Goal: Task Accomplishment & Management: Manage account settings

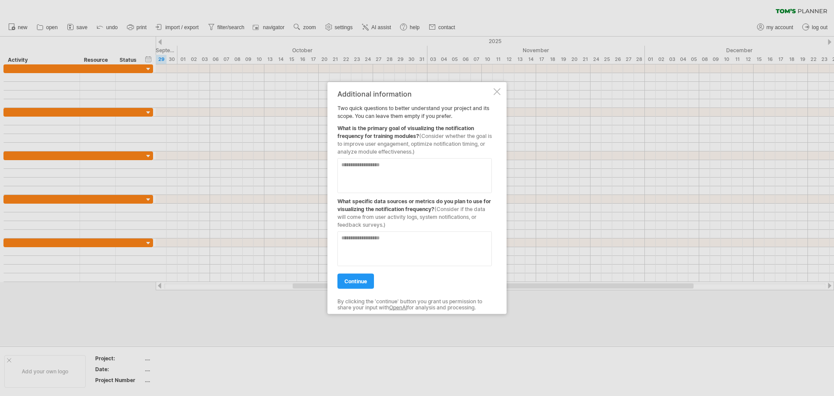
click at [499, 87] on div "Additional information Two quick questions to better understand your project an…" at bounding box center [416, 198] width 179 height 232
click at [498, 89] on div at bounding box center [496, 91] width 7 height 7
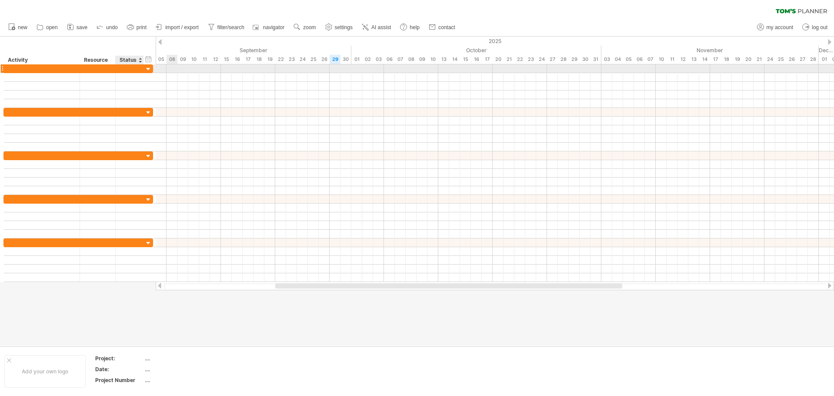
click at [145, 69] on div at bounding box center [148, 69] width 8 height 8
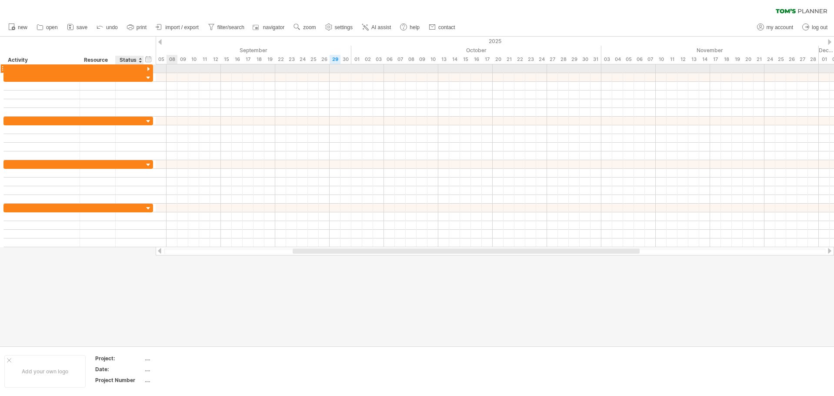
click at [150, 67] on div at bounding box center [148, 69] width 8 height 8
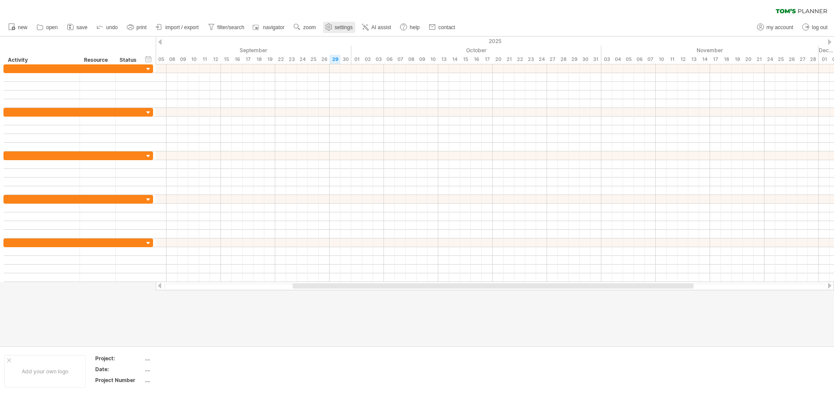
click at [336, 28] on span "settings" at bounding box center [344, 27] width 18 height 6
select select "*"
select select "**"
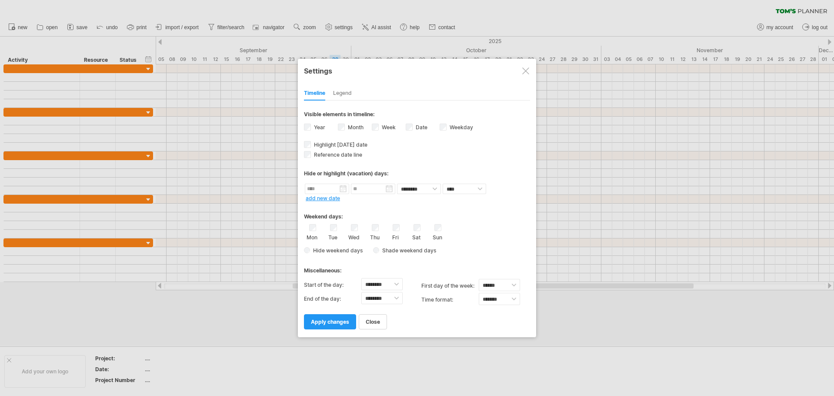
click at [314, 251] on span "Hide weekend days" at bounding box center [336, 250] width 53 height 7
drag, startPoint x: 472, startPoint y: 254, endPoint x: 455, endPoint y: 252, distance: 16.7
click at [470, 259] on div "**********" at bounding box center [417, 214] width 226 height 228
click at [336, 325] on link "apply changes" at bounding box center [330, 321] width 52 height 15
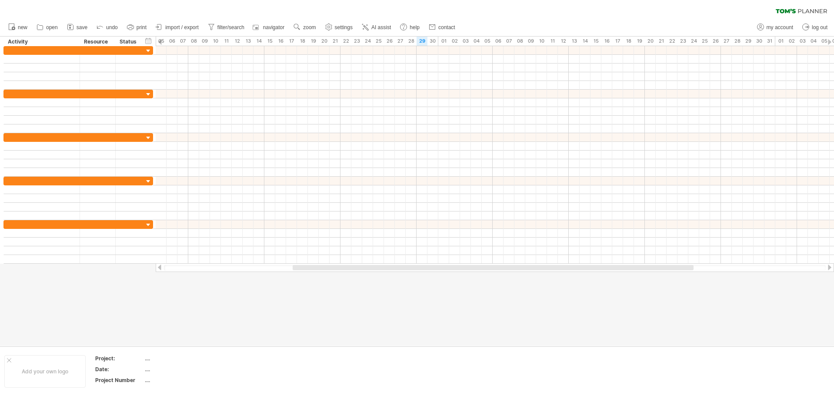
click at [349, 28] on span "settings" at bounding box center [344, 27] width 18 height 6
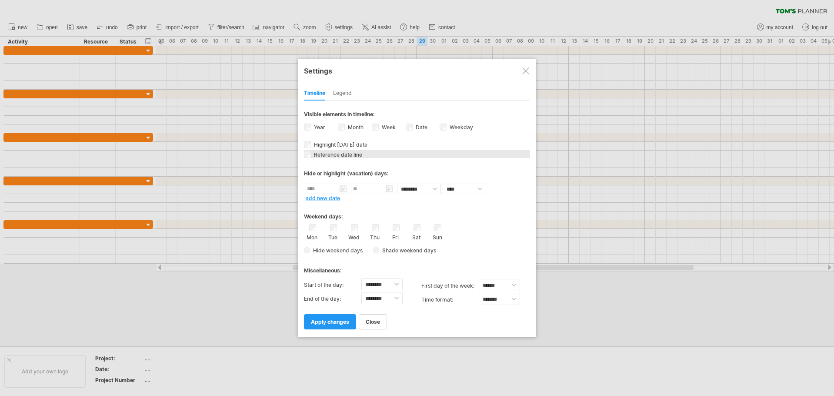
click at [349, 153] on span "Reference date line" at bounding box center [337, 154] width 50 height 7
click at [353, 144] on span "Highlight [DATE] date" at bounding box center [339, 144] width 55 height 7
click at [351, 153] on span "Reference date line" at bounding box center [337, 154] width 50 height 7
click at [334, 94] on div "Legend" at bounding box center [342, 94] width 19 height 14
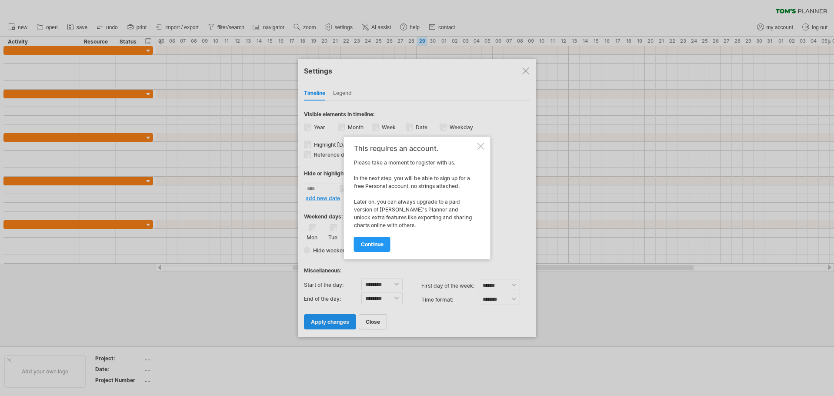
click at [479, 146] on div at bounding box center [480, 146] width 7 height 7
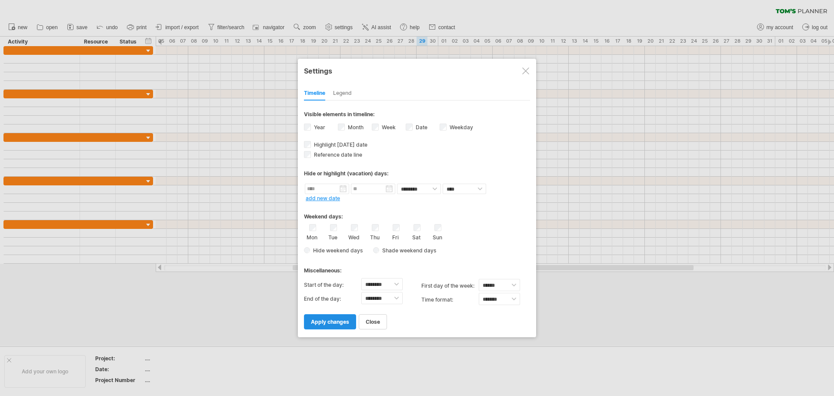
click at [310, 315] on link "apply changes" at bounding box center [330, 321] width 52 height 15
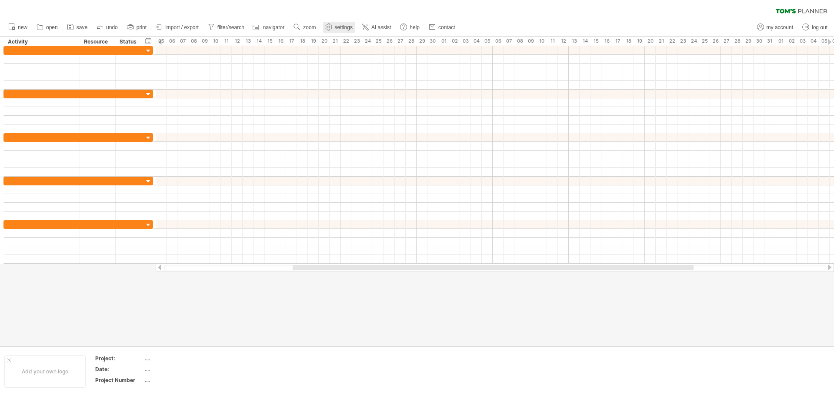
click at [339, 28] on span "settings" at bounding box center [344, 27] width 18 height 6
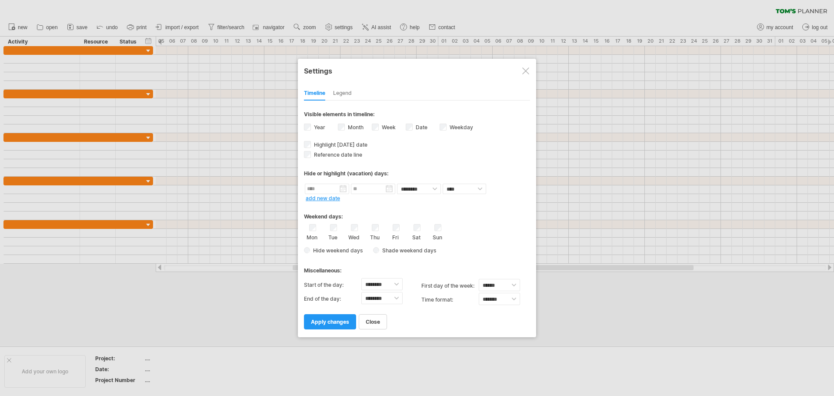
click at [336, 93] on div "Legend" at bounding box center [342, 94] width 19 height 14
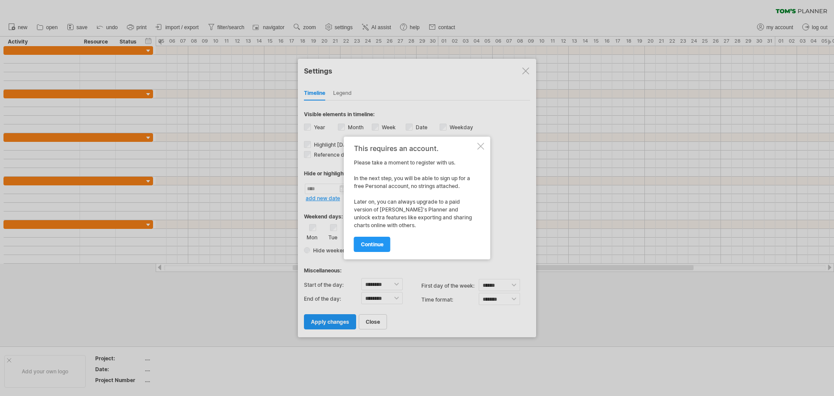
click at [481, 146] on div at bounding box center [480, 146] width 7 height 7
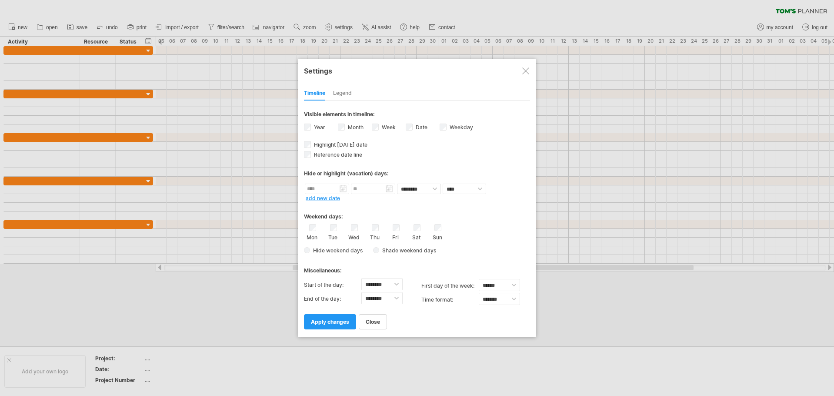
drag, startPoint x: 378, startPoint y: 321, endPoint x: 379, endPoint y: 317, distance: 4.4
click at [379, 321] on span "close" at bounding box center [373, 321] width 14 height 7
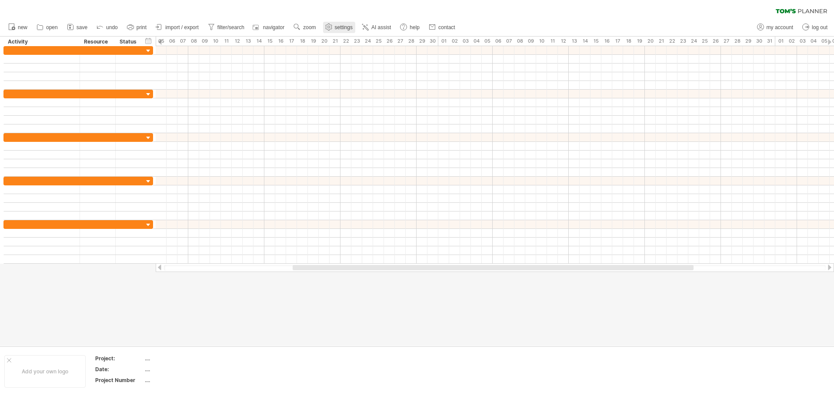
click at [347, 29] on span "settings" at bounding box center [344, 27] width 18 height 6
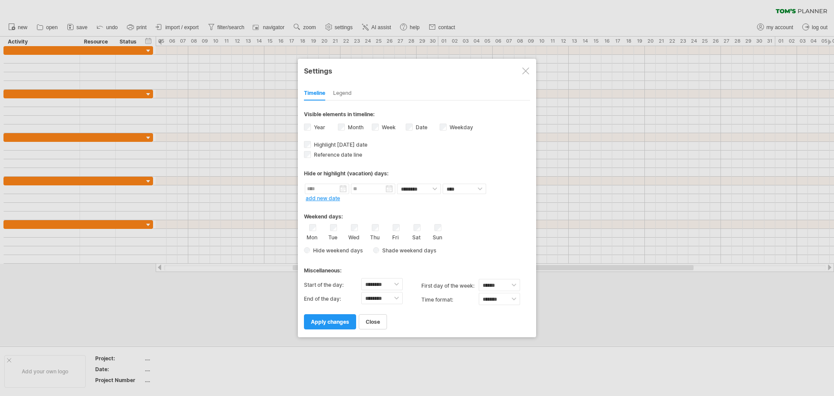
click at [356, 94] on div "Timeline Legend" at bounding box center [417, 91] width 226 height 19
click at [348, 94] on div "Legend" at bounding box center [342, 94] width 19 height 14
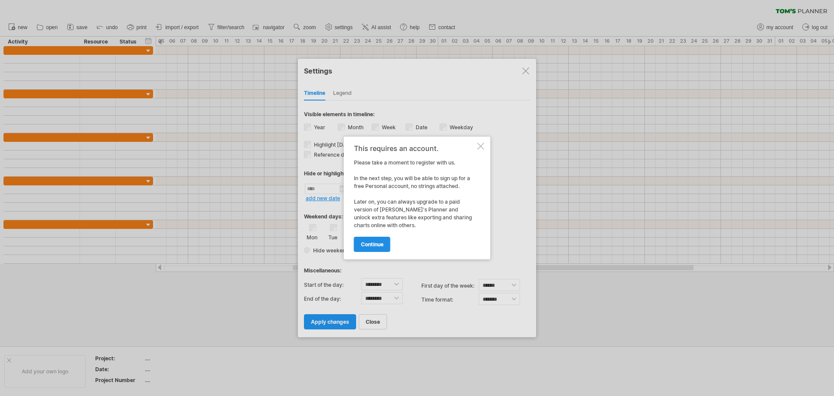
click at [379, 244] on span "continue" at bounding box center [372, 244] width 23 height 7
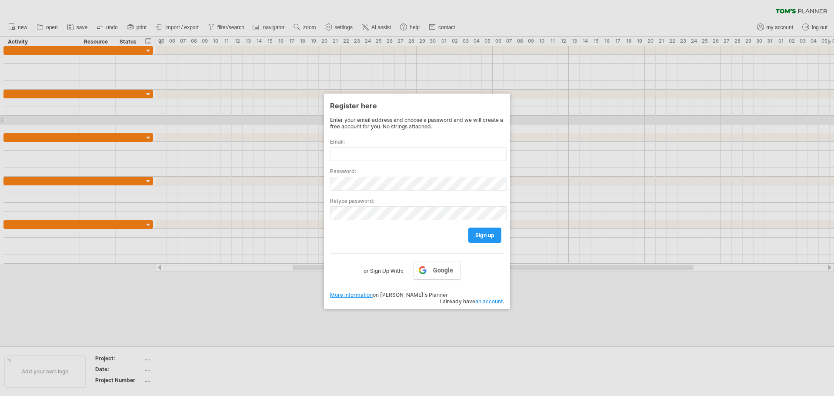
click at [629, 166] on div at bounding box center [417, 198] width 834 height 396
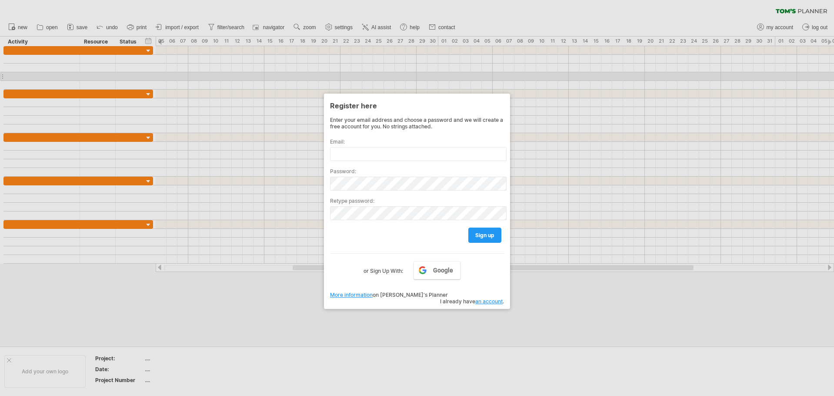
click at [466, 76] on div at bounding box center [417, 198] width 834 height 396
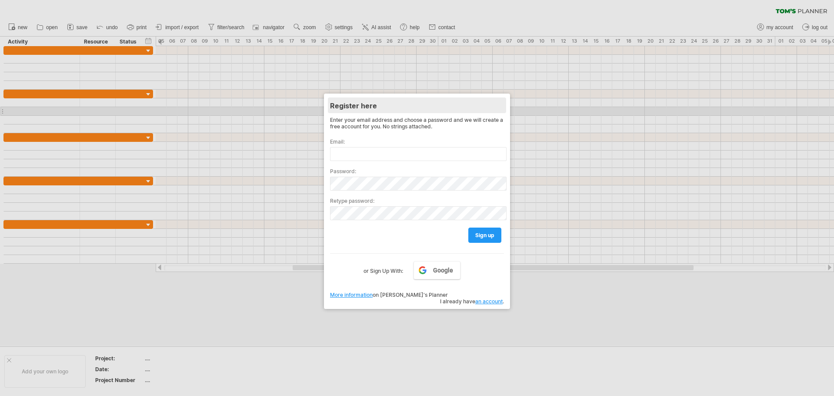
click at [363, 110] on div "Register here" at bounding box center [417, 105] width 174 height 16
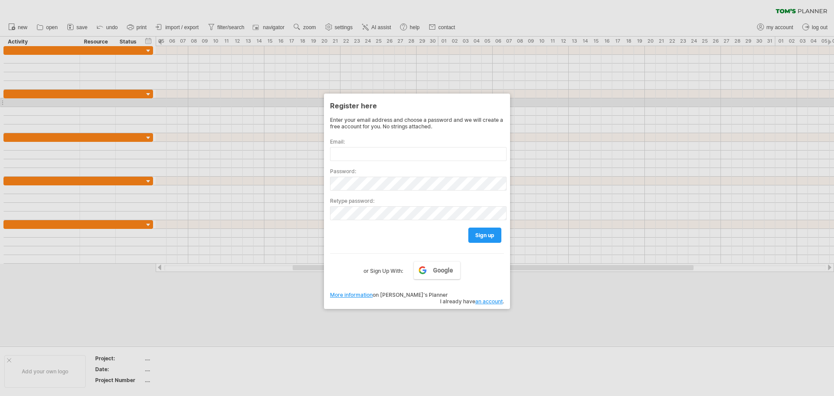
click at [281, 102] on div at bounding box center [417, 198] width 834 height 396
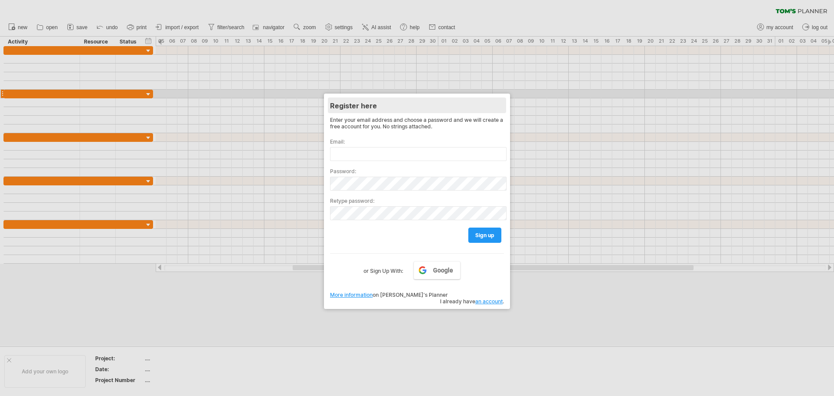
click at [498, 103] on div "Register here" at bounding box center [417, 105] width 174 height 16
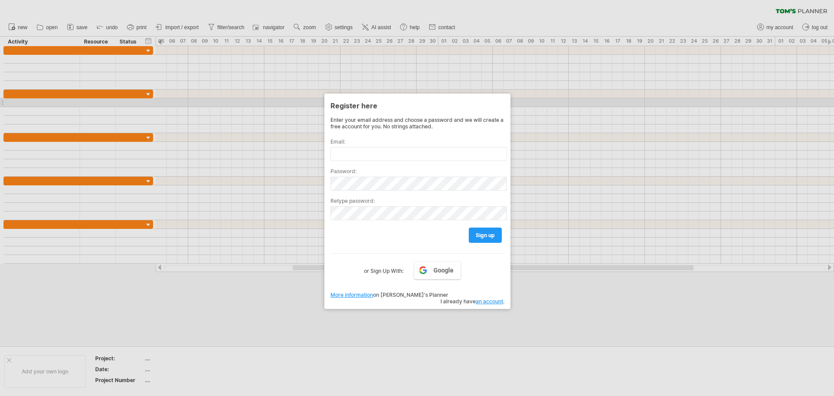
click at [506, 97] on div "Register here Enter your email address and choose a password and we will create…" at bounding box center [417, 200] width 186 height 215
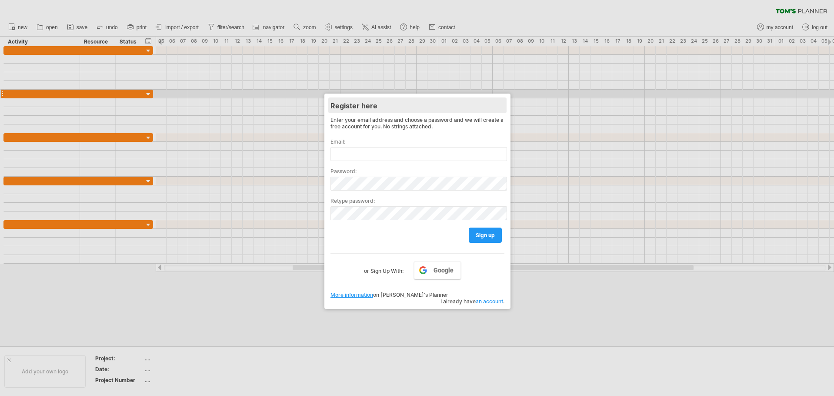
drag, startPoint x: 506, startPoint y: 97, endPoint x: 482, endPoint y: 107, distance: 25.7
click at [506, 96] on div "Register here Enter your email address and choose a password and we will create…" at bounding box center [417, 200] width 186 height 215
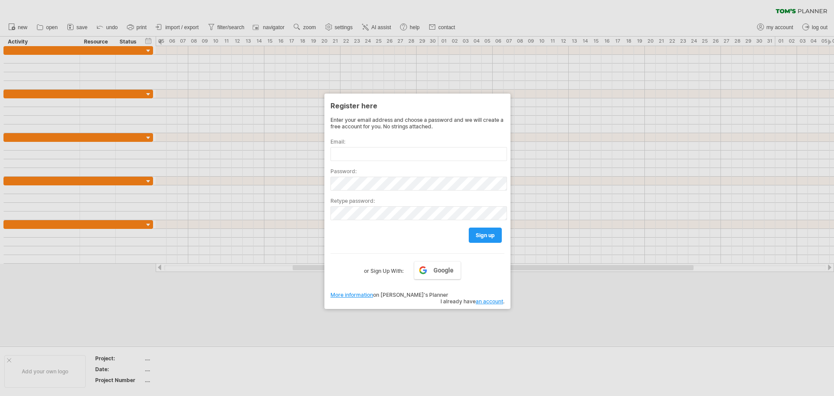
click at [357, 294] on link "More information" at bounding box center [351, 294] width 43 height 7
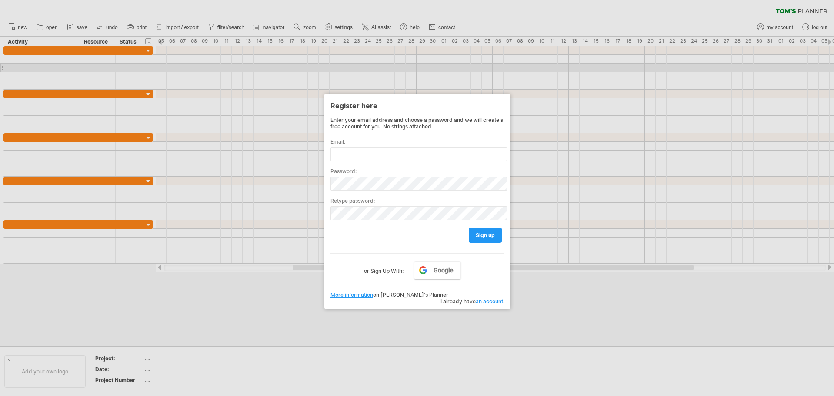
click at [457, 66] on div at bounding box center [417, 198] width 834 height 396
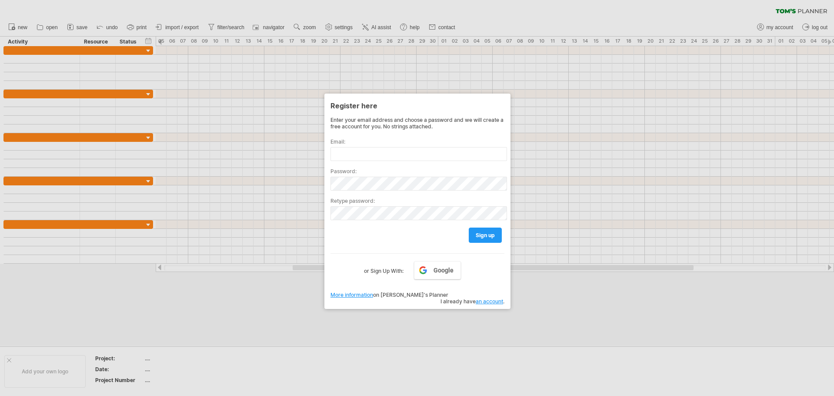
drag, startPoint x: 650, startPoint y: 326, endPoint x: 654, endPoint y: 329, distance: 4.6
click at [654, 330] on div at bounding box center [417, 198] width 834 height 396
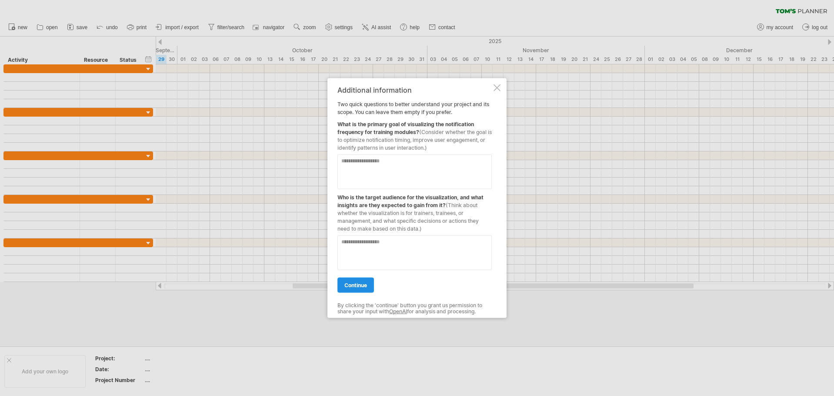
click at [359, 285] on span "continue" at bounding box center [355, 285] width 23 height 7
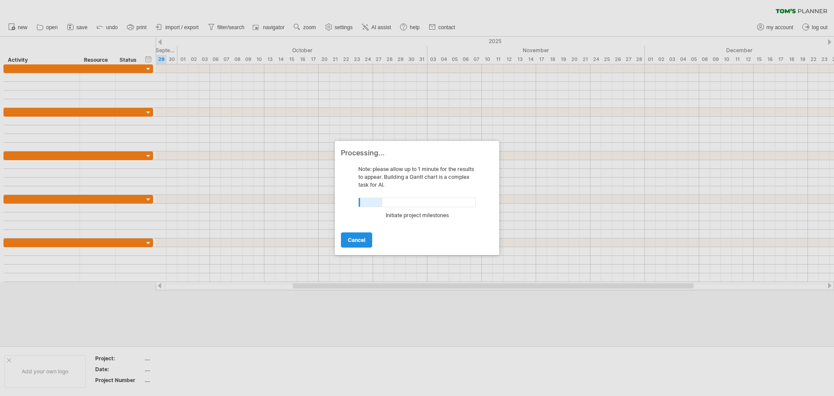
click at [353, 244] on link "cancel" at bounding box center [356, 239] width 31 height 15
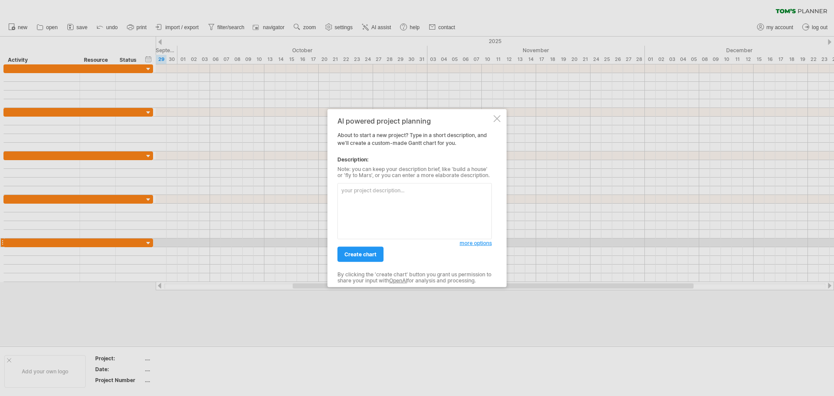
click at [497, 119] on div at bounding box center [496, 118] width 7 height 7
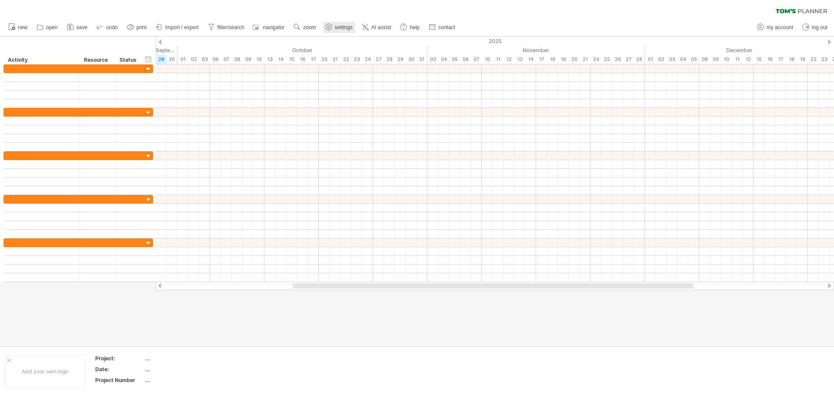
click at [343, 26] on span "settings" at bounding box center [344, 27] width 18 height 6
select select "*"
select select "**"
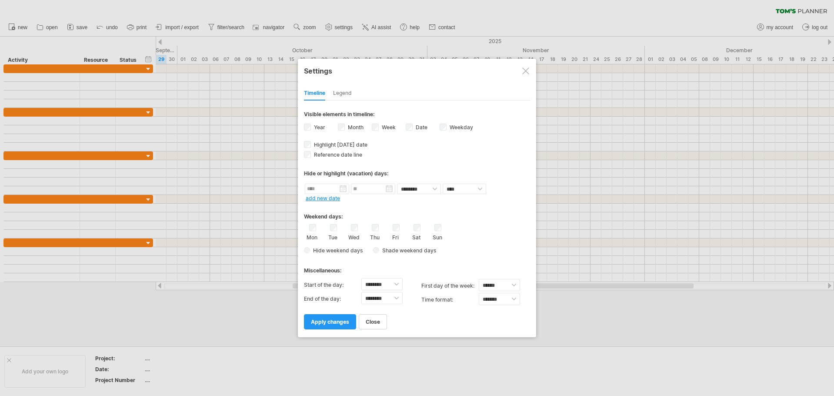
click at [413, 126] on div "Date visibility of date Currently there is not enough space horizontally to dis…" at bounding box center [423, 128] width 34 height 12
click at [346, 322] on span "apply changes" at bounding box center [330, 321] width 38 height 7
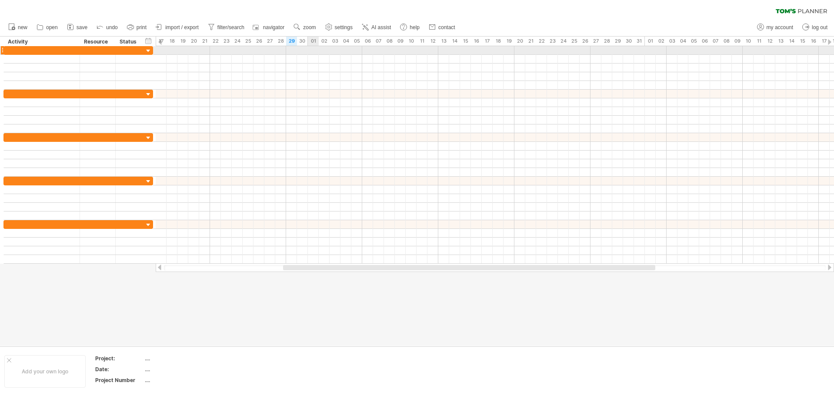
click at [315, 51] on div at bounding box center [495, 50] width 678 height 9
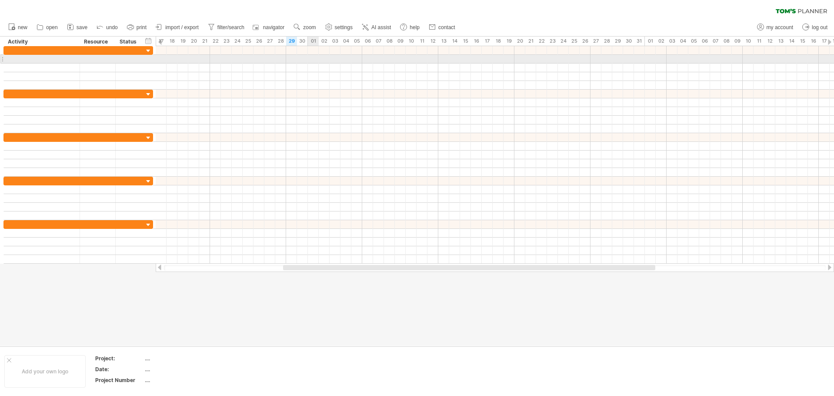
click at [312, 57] on div at bounding box center [495, 59] width 678 height 9
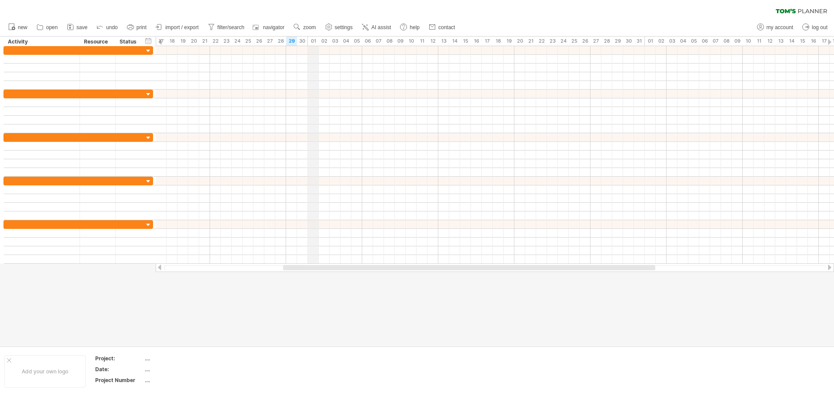
click at [312, 43] on div "01" at bounding box center [313, 41] width 11 height 9
click at [314, 39] on div "01" at bounding box center [313, 41] width 11 height 9
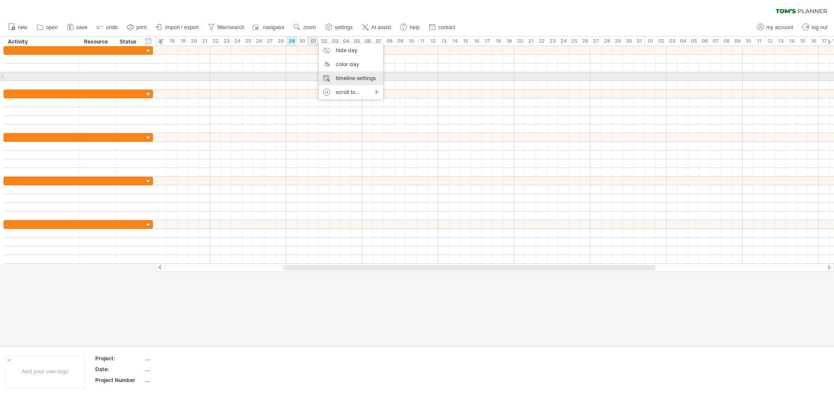
click at [345, 79] on div "timeline settings" at bounding box center [351, 78] width 64 height 14
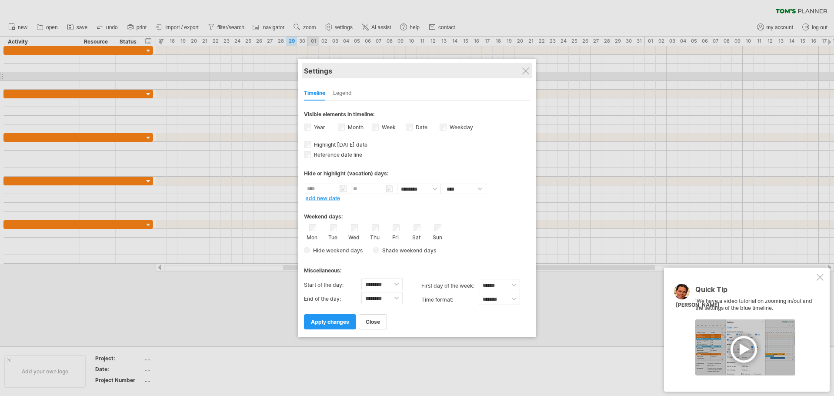
click at [521, 70] on div "Settings" at bounding box center [417, 71] width 226 height 16
click at [526, 72] on div at bounding box center [525, 70] width 7 height 7
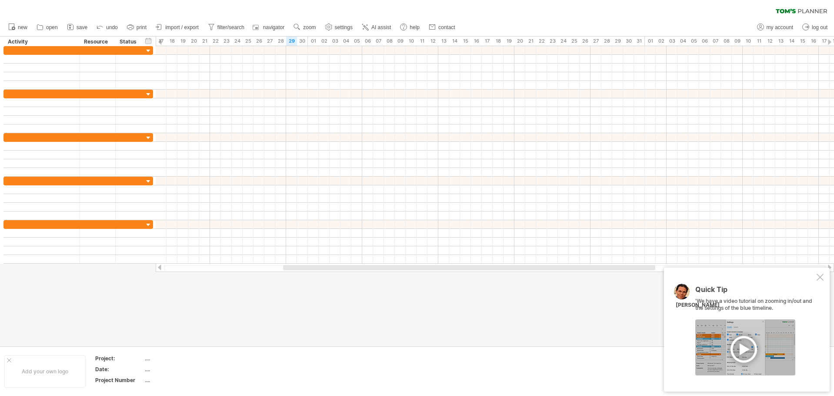
click at [824, 279] on div "Quick Tip 'We have a video tutorial on zooming in/out and the settings of the b…" at bounding box center [747, 329] width 166 height 124
click at [819, 278] on div at bounding box center [820, 276] width 7 height 7
